Goal: Book appointment/travel/reservation

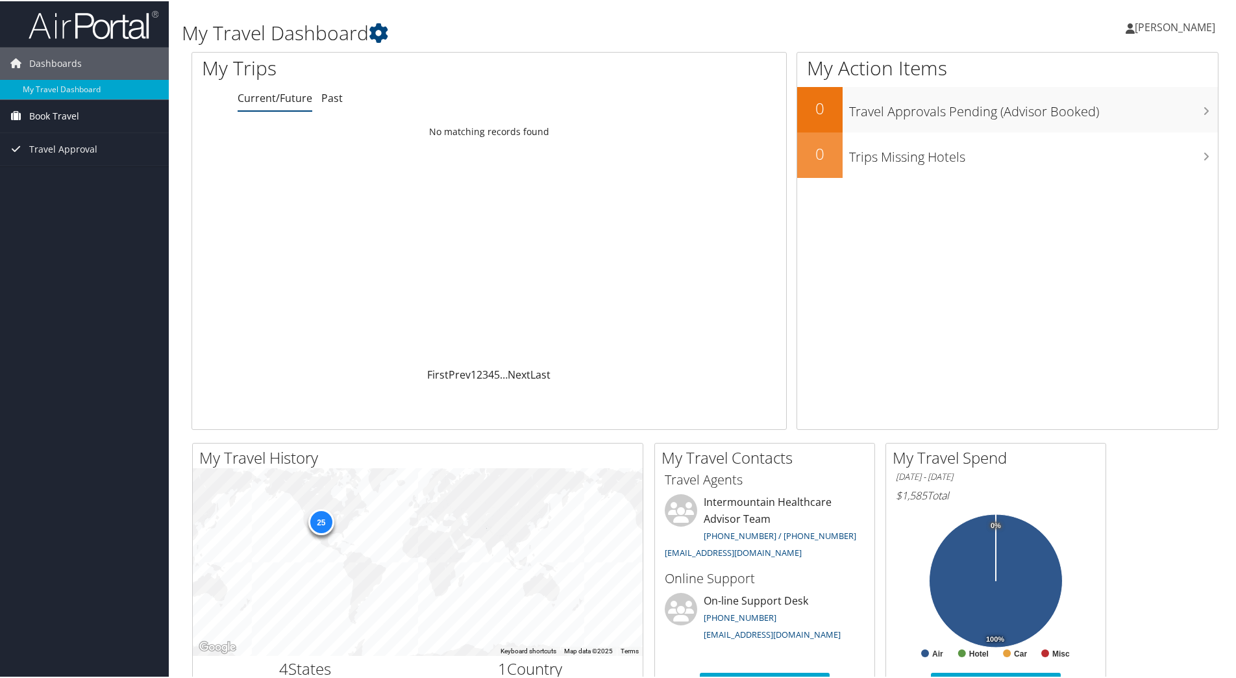
click at [60, 115] on span "Book Travel" at bounding box center [54, 115] width 50 height 32
click at [68, 155] on link "Book/Manage Online Trips" at bounding box center [84, 160] width 169 height 19
